Goal: Check status: Check status

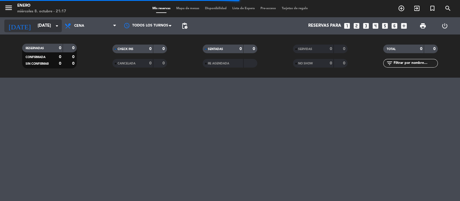
click at [57, 27] on icon "arrow_drop_down" at bounding box center [56, 25] width 7 height 7
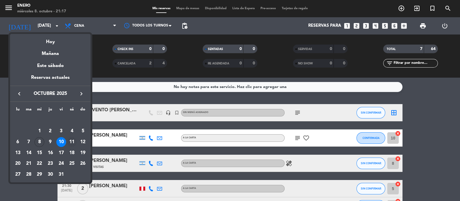
click at [72, 143] on div "11" at bounding box center [72, 142] width 10 height 10
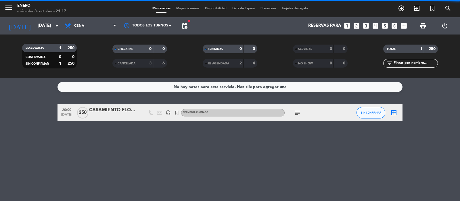
click at [90, 30] on span "Cena" at bounding box center [90, 26] width 57 height 13
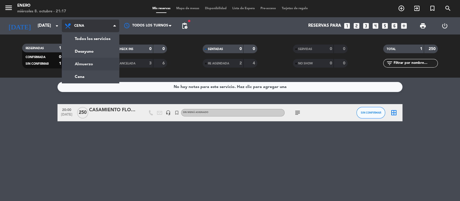
click at [90, 62] on div "menu Enero [DATE] 8. octubre - 21:17 Mis reservas Mapa de mesas Disponibilidad …" at bounding box center [230, 39] width 460 height 78
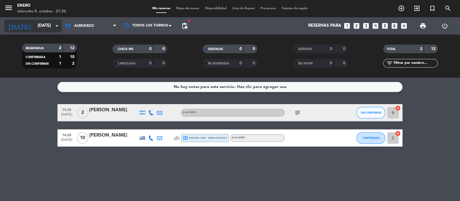
click at [41, 27] on input "[DATE]" at bounding box center [62, 25] width 55 height 11
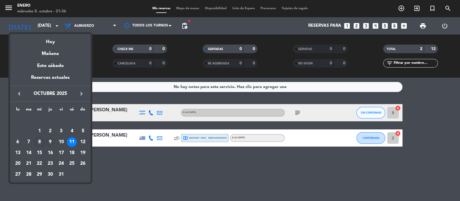
click at [51, 140] on div "9" at bounding box center [50, 142] width 10 height 10
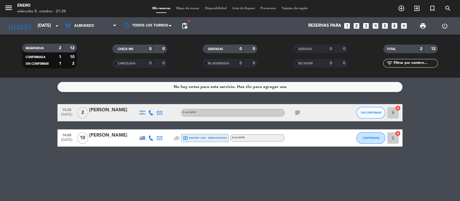
type input "[DEMOGRAPHIC_DATA][DATE]"
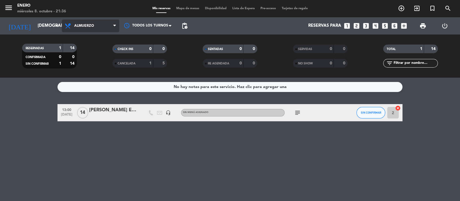
click at [98, 26] on span "Almuerzo" at bounding box center [90, 26] width 57 height 13
click at [91, 80] on ng-component "menu Enero [DATE] 8. octubre - 21:36 Mis reservas Mapa de mesas Disponibilidad …" at bounding box center [230, 100] width 460 height 201
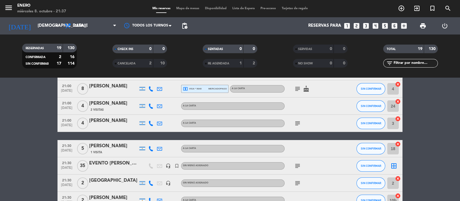
scroll to position [143, 0]
click at [297, 166] on icon "subject" at bounding box center [297, 165] width 7 height 7
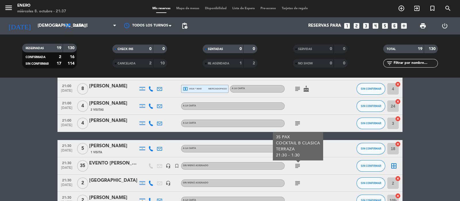
click at [433, 128] on bookings-row "19:00 [DATE] 7 [PERSON_NAME] local_atm master * 5258 mercadopago A LA CARTA sub…" at bounding box center [230, 145] width 460 height 368
